Goal: Check status: Check status

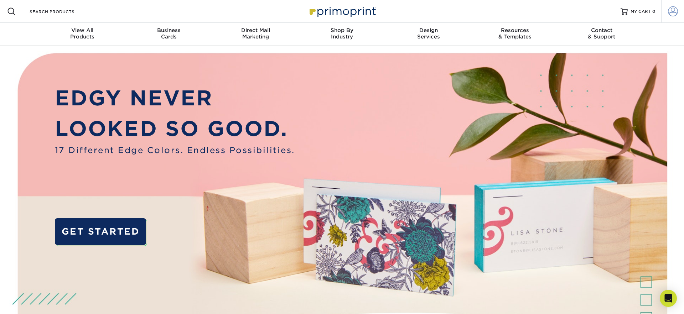
click at [671, 9] on span at bounding box center [673, 11] width 10 height 10
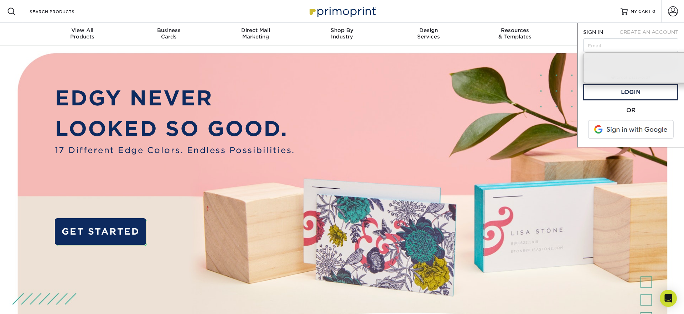
click at [627, 125] on span at bounding box center [631, 129] width 91 height 19
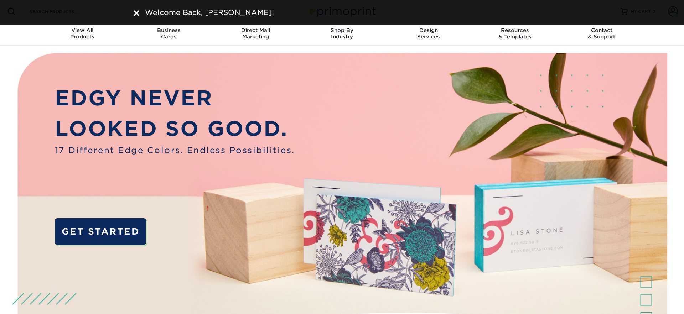
click at [134, 10] on img at bounding box center [137, 13] width 6 height 6
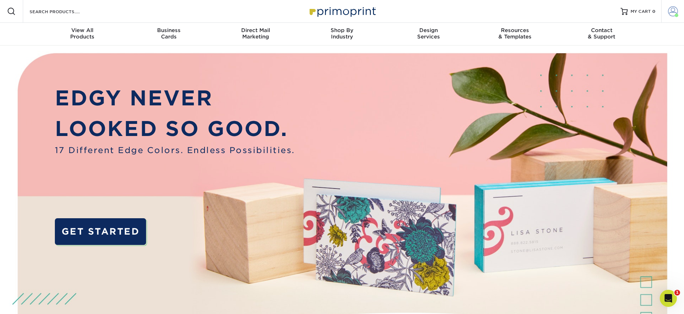
click at [676, 14] on span at bounding box center [677, 16] width 4 height 4
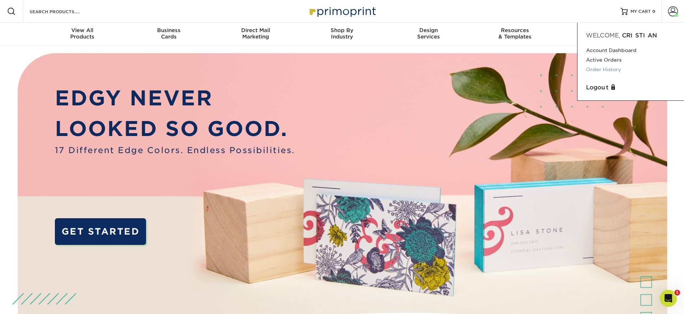
click at [611, 67] on link "Order History" at bounding box center [630, 70] width 89 height 10
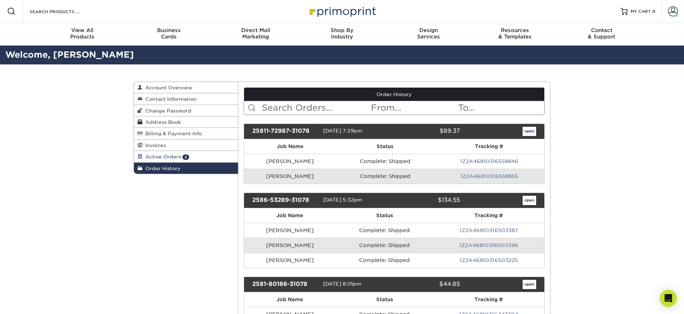
click at [160, 159] on span "Active Orders" at bounding box center [162, 157] width 38 height 6
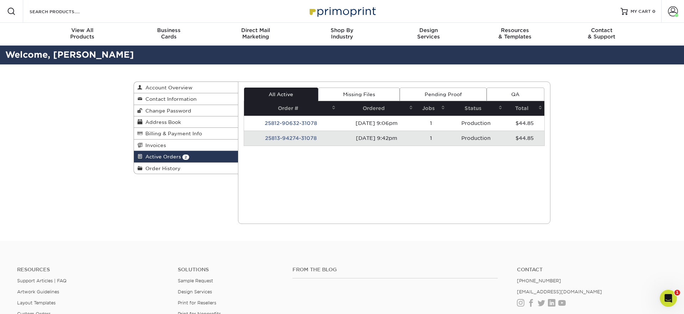
click at [285, 122] on td "25812-90632-31078" at bounding box center [291, 123] width 94 height 15
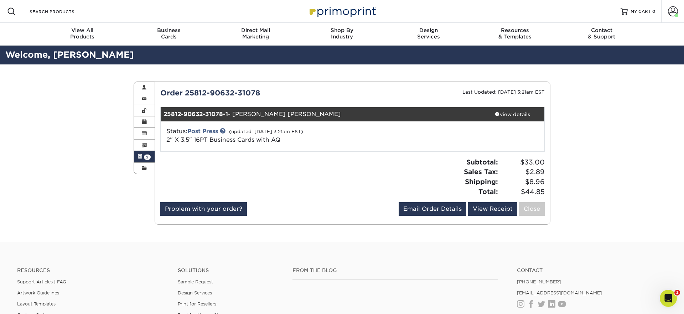
click at [143, 157] on link "Active Orders 2" at bounding box center [144, 156] width 21 height 11
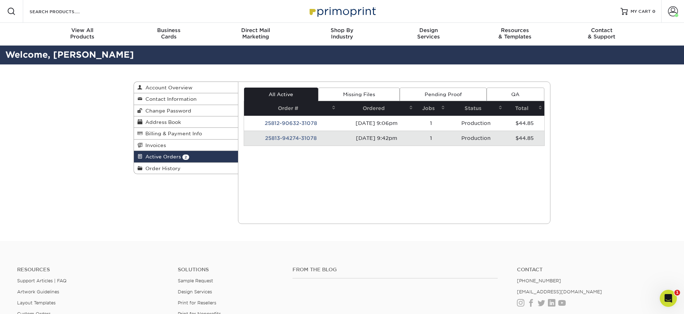
click at [295, 139] on td "25813-94274-31078" at bounding box center [291, 138] width 94 height 15
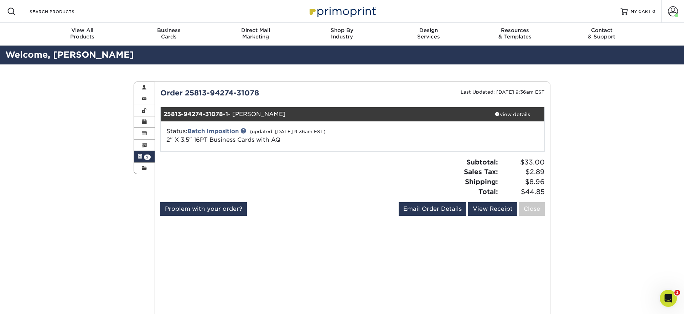
click at [144, 155] on link "Active Orders 2" at bounding box center [144, 156] width 21 height 11
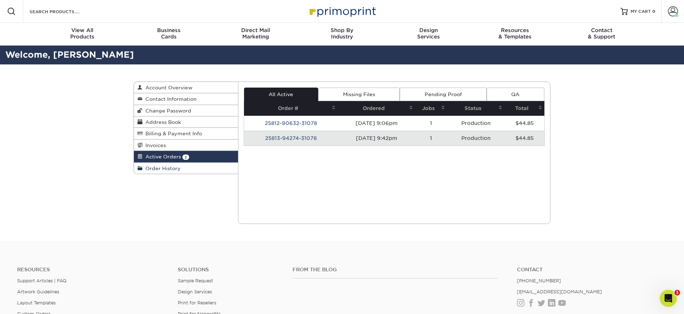
click at [154, 168] on span "Order History" at bounding box center [162, 169] width 38 height 6
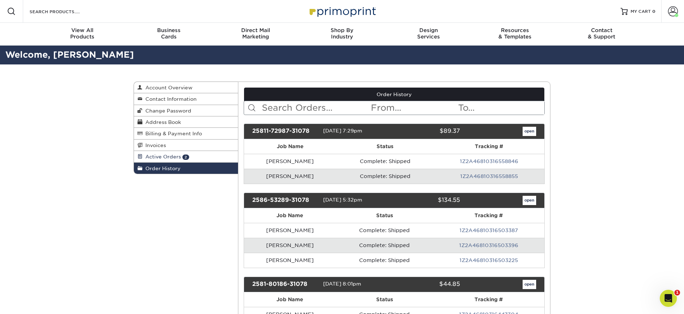
click at [176, 159] on span "Active Orders" at bounding box center [162, 157] width 38 height 6
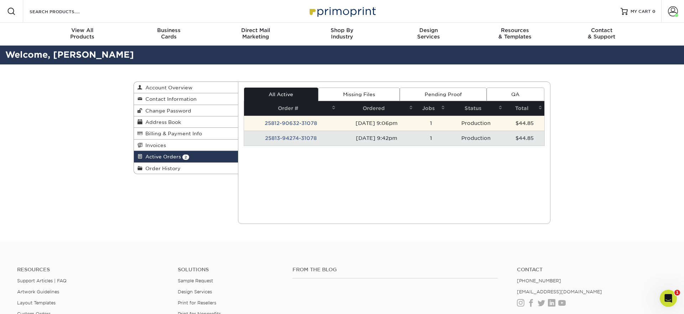
click at [310, 125] on td "25812-90632-31078" at bounding box center [291, 123] width 94 height 15
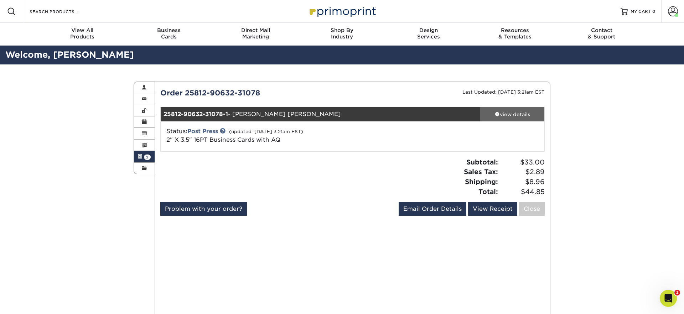
click at [500, 113] on div "view details" at bounding box center [513, 114] width 64 height 7
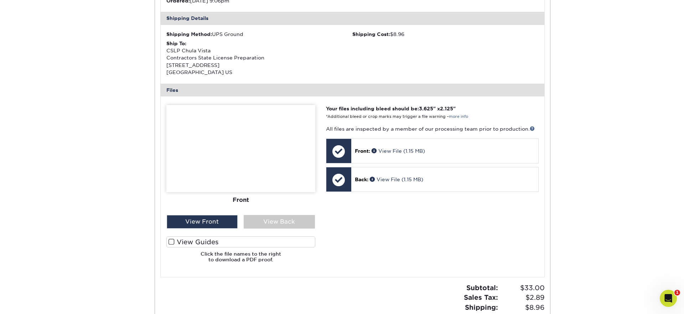
scroll to position [216, 0]
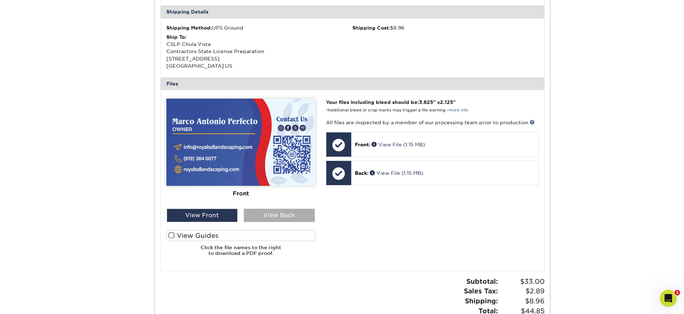
click at [277, 215] on div "View Back" at bounding box center [279, 216] width 71 height 14
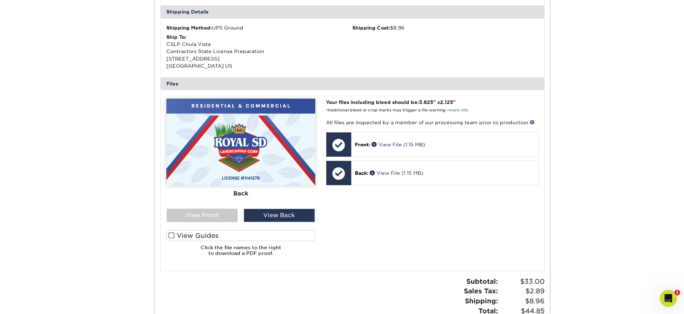
drag, startPoint x: 212, startPoint y: 214, endPoint x: 242, endPoint y: 213, distance: 30.3
click at [213, 214] on div "View Front" at bounding box center [202, 216] width 71 height 14
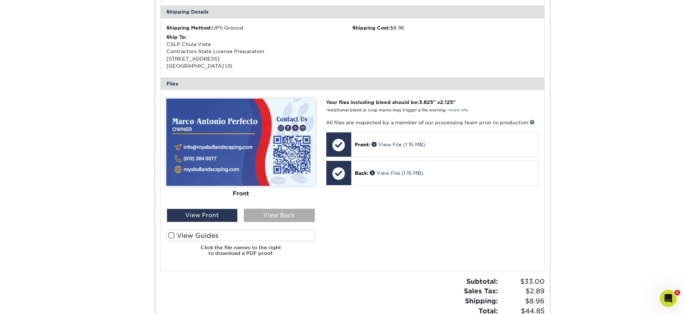
click at [281, 212] on div "View Back" at bounding box center [279, 216] width 71 height 14
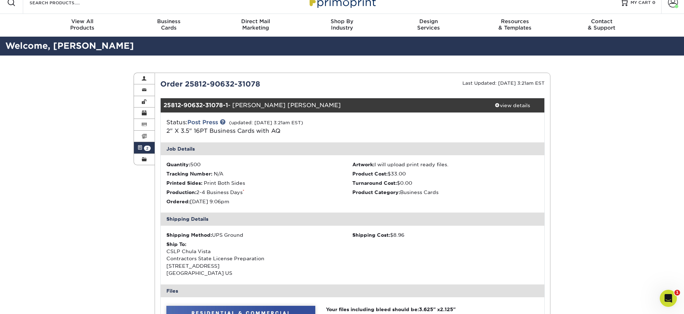
scroll to position [0, 0]
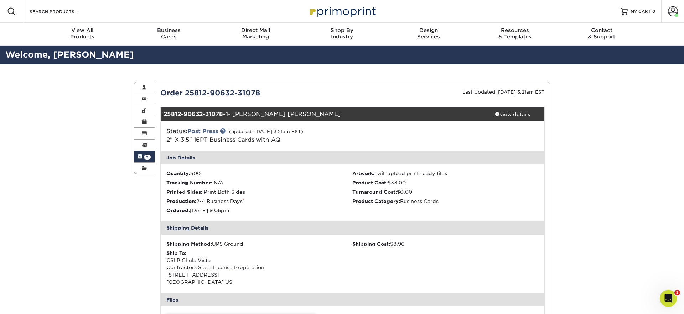
click at [150, 159] on link "Active Orders 2" at bounding box center [144, 156] width 21 height 11
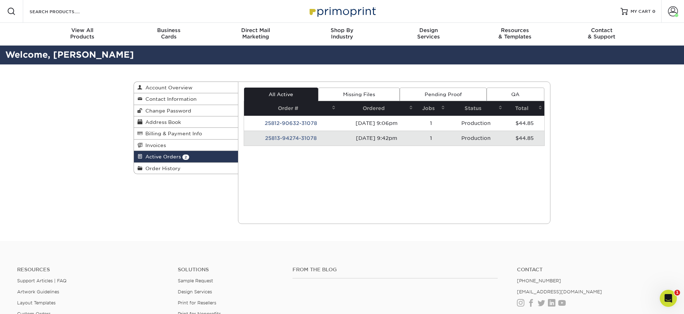
click at [289, 140] on td "25813-94274-31078" at bounding box center [291, 138] width 94 height 15
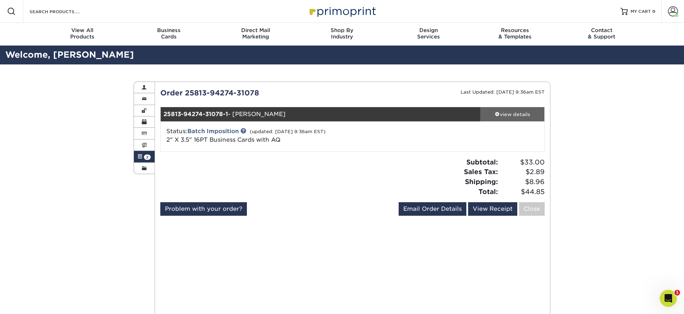
click at [530, 115] on div "view details" at bounding box center [513, 114] width 64 height 7
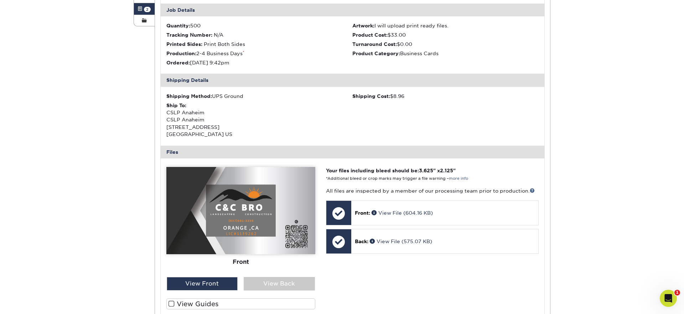
scroll to position [157, 0]
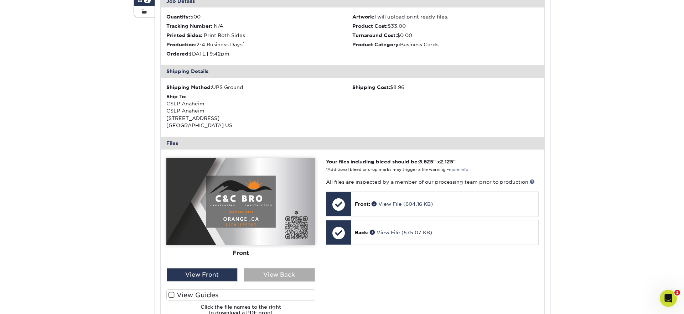
click at [281, 278] on div "View Back" at bounding box center [279, 275] width 71 height 14
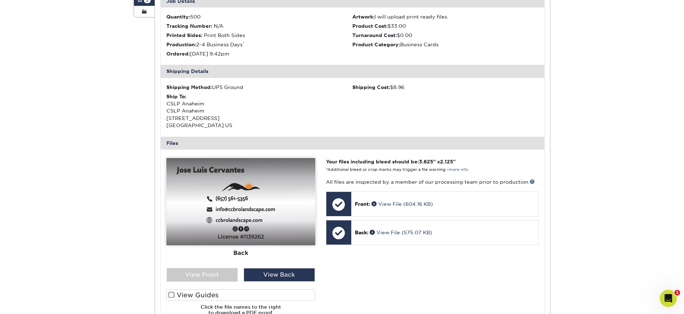
drag, startPoint x: 216, startPoint y: 273, endPoint x: 241, endPoint y: 202, distance: 75.0
click at [216, 273] on div "View Front" at bounding box center [202, 275] width 71 height 14
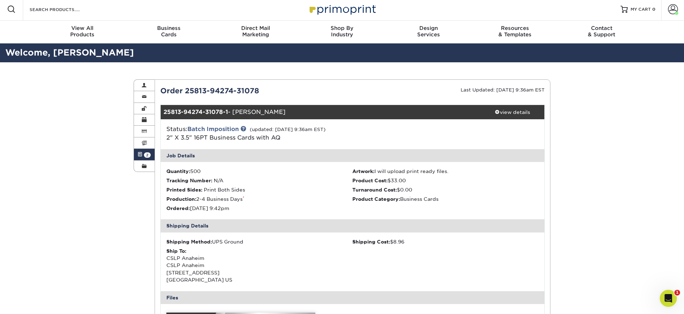
scroll to position [0, 0]
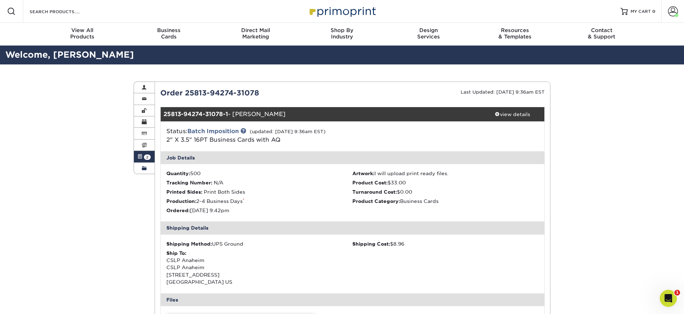
click at [142, 166] on span at bounding box center [144, 169] width 5 height 6
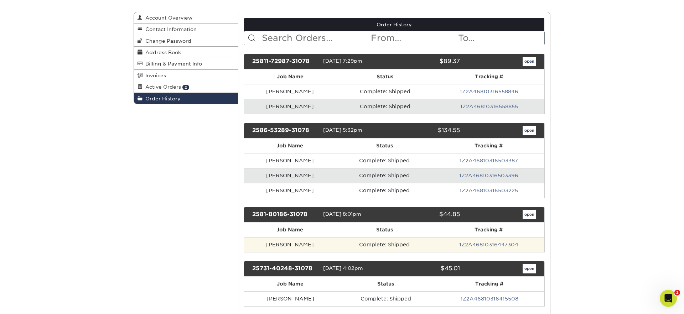
scroll to position [72, 0]
